Goal: Task Accomplishment & Management: Use online tool/utility

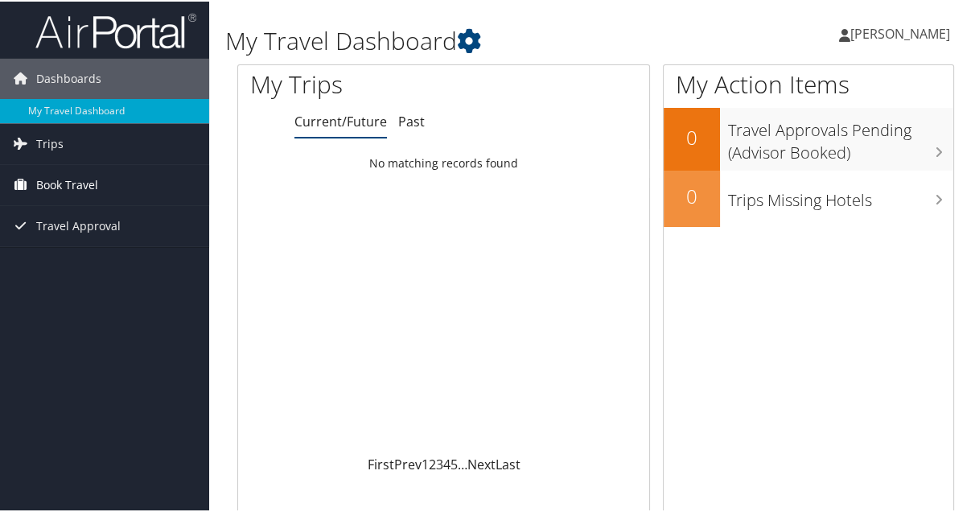
click at [92, 203] on span "Book Travel" at bounding box center [67, 183] width 62 height 40
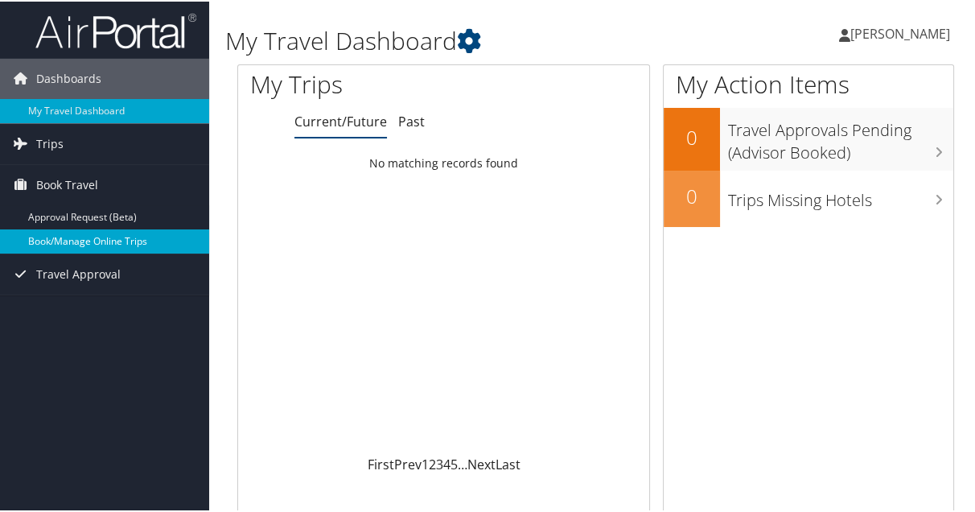
click at [87, 252] on link "Book/Manage Online Trips" at bounding box center [104, 240] width 209 height 24
